Goal: Information Seeking & Learning: Compare options

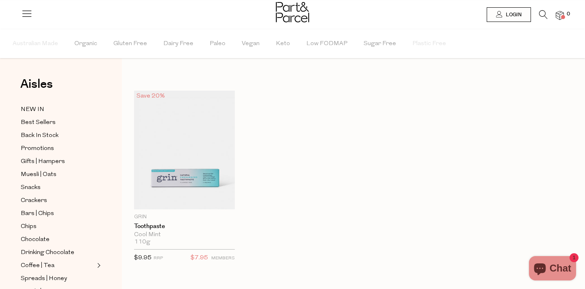
click at [555, 15] on li "0" at bounding box center [556, 15] width 16 height 11
click at [548, 15] on li "0" at bounding box center [556, 15] width 16 height 11
click at [545, 15] on icon at bounding box center [543, 14] width 9 height 9
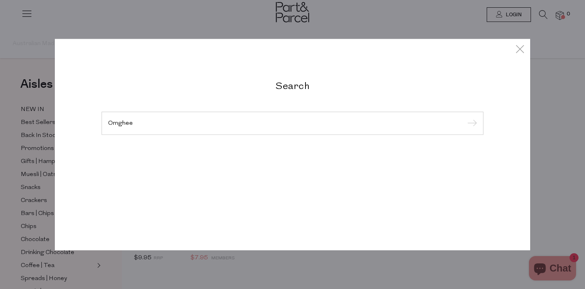
type input "Omghee"
click at [465, 117] on input "submit" at bounding box center [471, 123] width 12 height 12
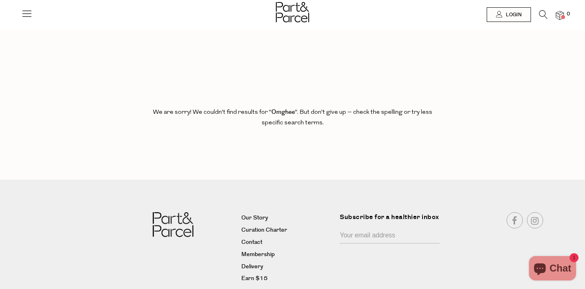
click at [547, 7] on div at bounding box center [292, 13] width 585 height 26
click at [545, 16] on icon at bounding box center [543, 14] width 9 height 9
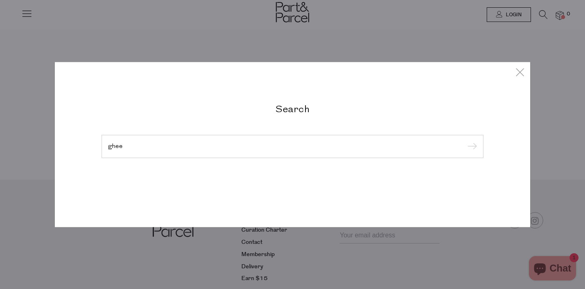
type input "ghee"
click at [465, 141] on input "submit" at bounding box center [471, 147] width 12 height 12
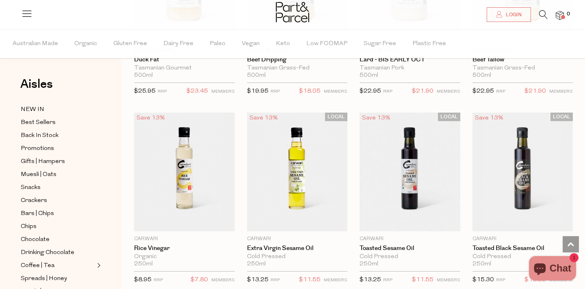
scroll to position [776, 0]
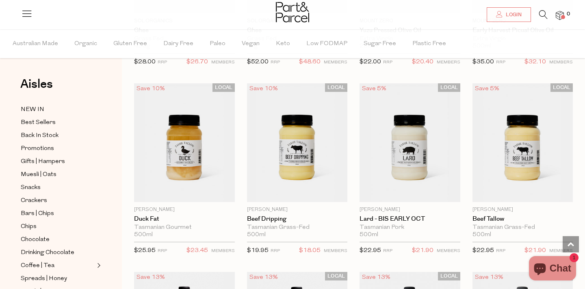
click at [544, 11] on icon at bounding box center [543, 14] width 9 height 9
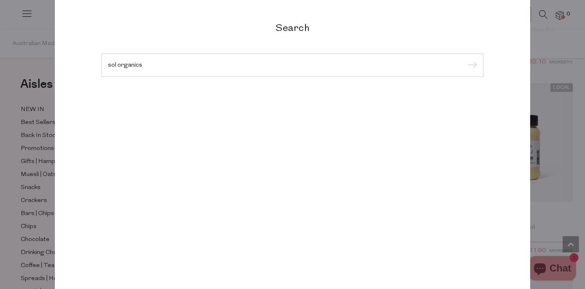
type input "sol organics"
click at [465, 59] on input "submit" at bounding box center [471, 65] width 12 height 12
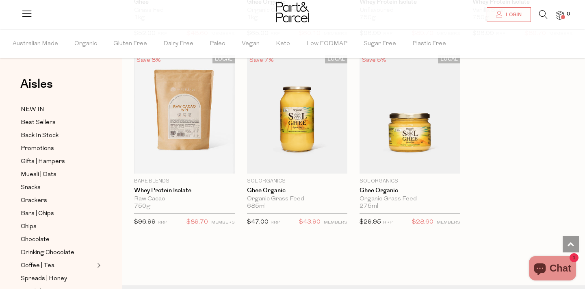
scroll to position [601, 0]
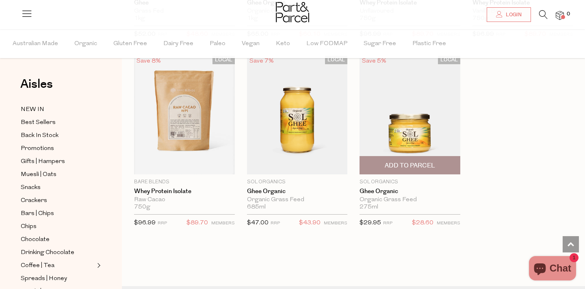
click at [404, 130] on img at bounding box center [410, 115] width 101 height 119
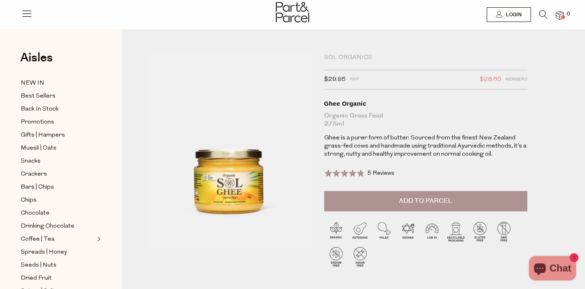
drag, startPoint x: 214, startPoint y: 126, endPoint x: 301, endPoint y: 107, distance: 89.0
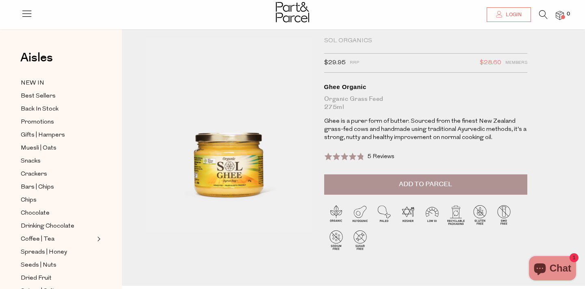
scroll to position [18, 0]
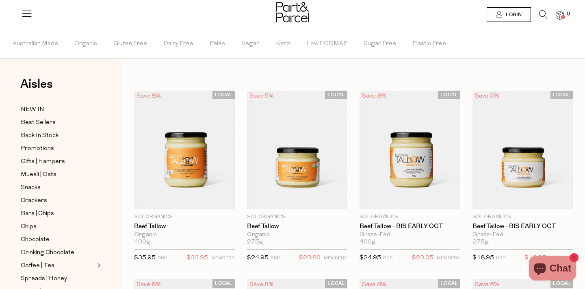
scroll to position [7, 0]
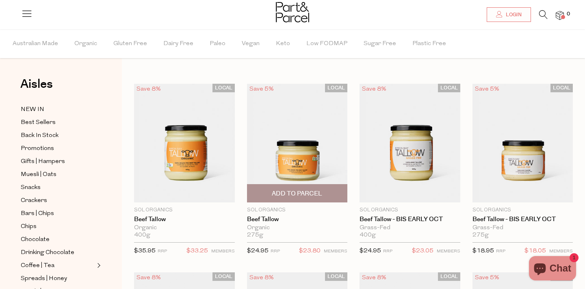
click at [321, 138] on img at bounding box center [297, 143] width 101 height 119
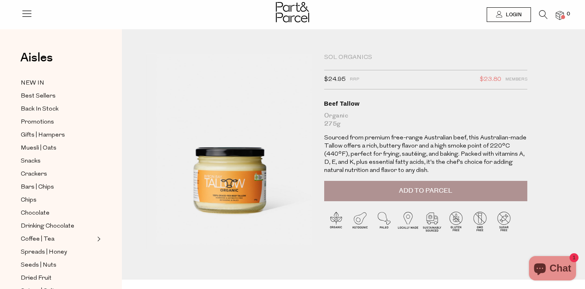
drag, startPoint x: 269, startPoint y: 159, endPoint x: 411, endPoint y: 275, distance: 183.2
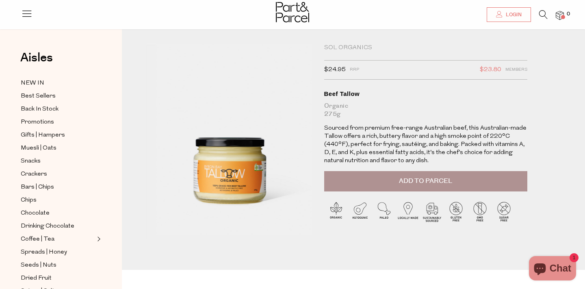
scroll to position [11, 0]
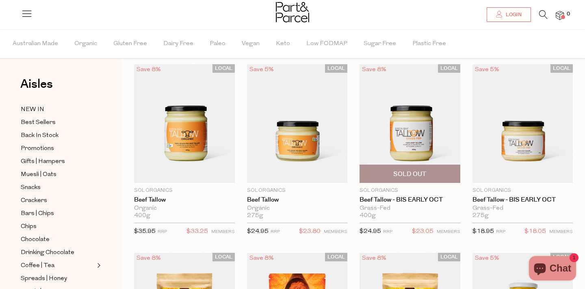
scroll to position [33, 0]
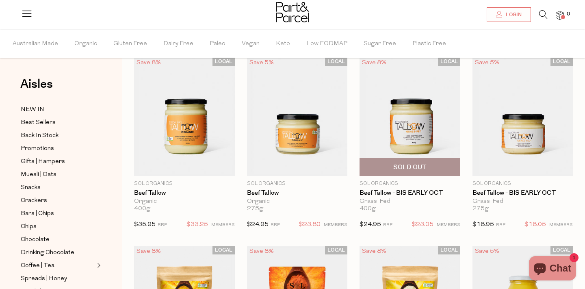
click at [420, 129] on img at bounding box center [410, 116] width 101 height 119
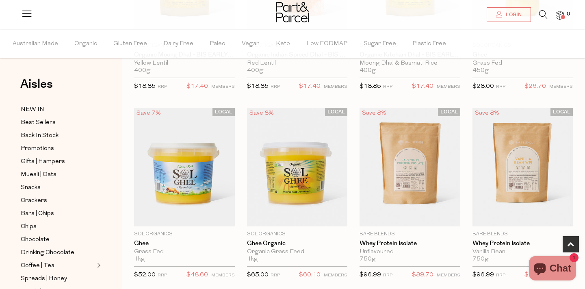
scroll to position [361, 0]
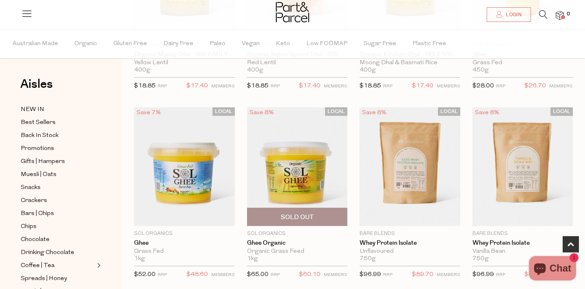
click at [296, 177] on img at bounding box center [297, 166] width 101 height 119
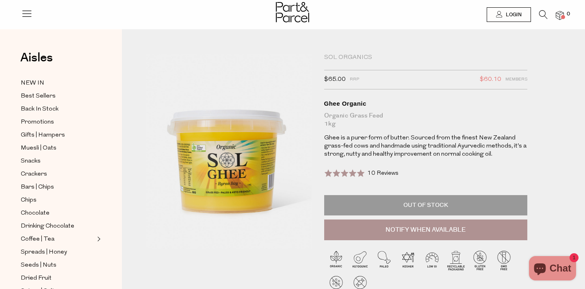
click at [308, 67] on img at bounding box center [166, 222] width 298 height 352
